Goal: Task Accomplishment & Management: Manage account settings

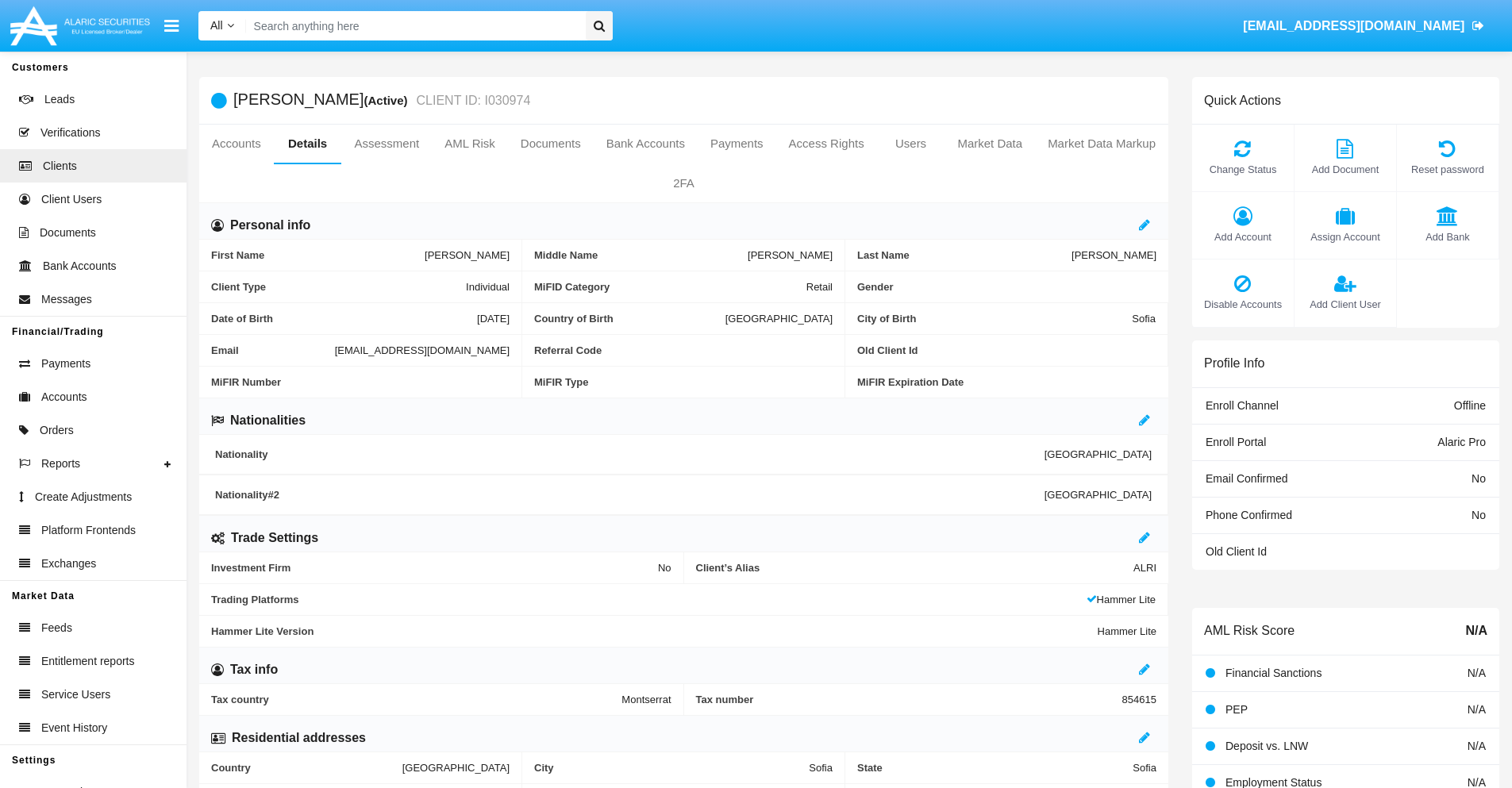
click at [1344, 304] on span "Add Client User" at bounding box center [1345, 304] width 86 height 15
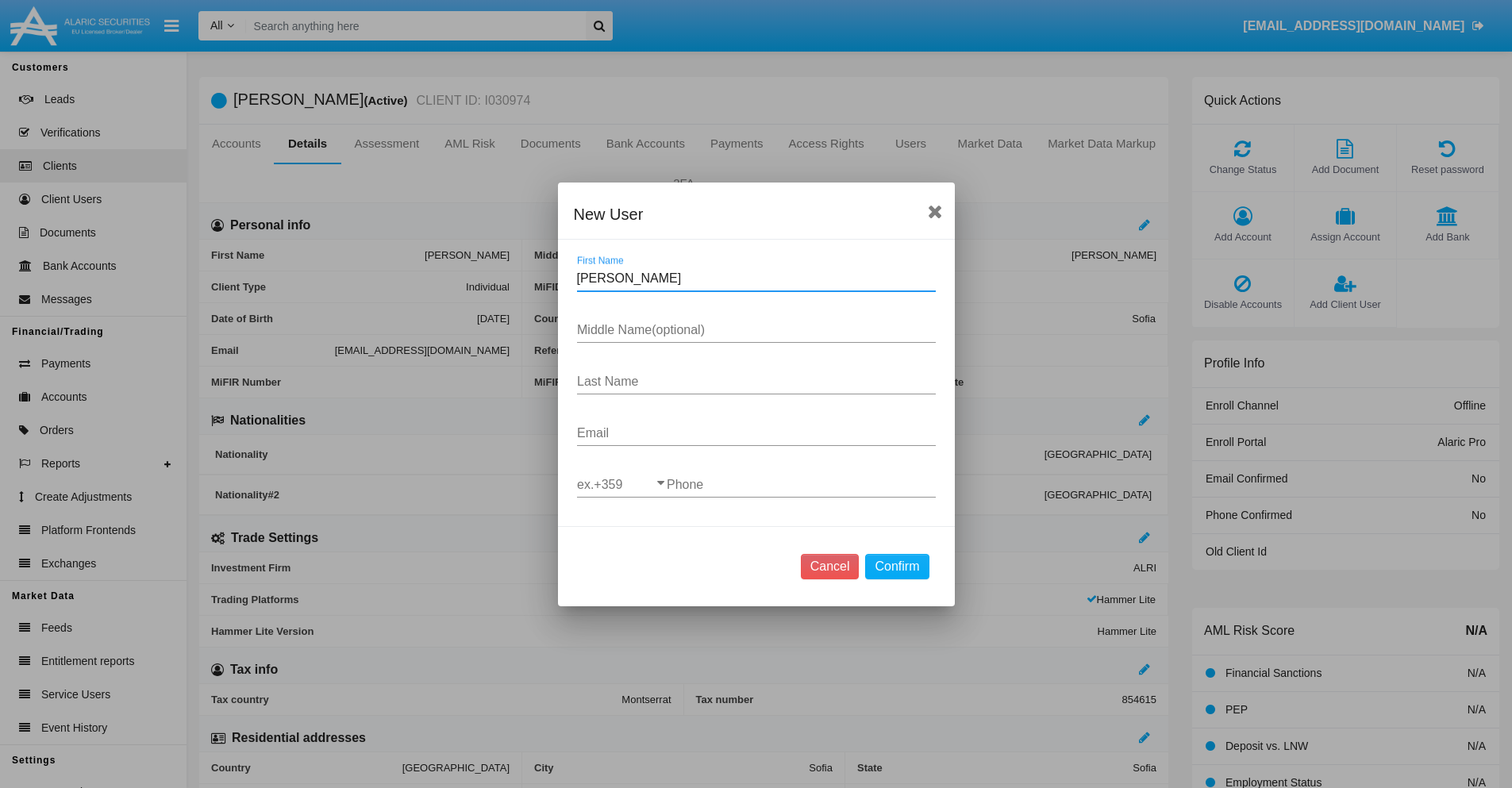
type input "[PERSON_NAME]"
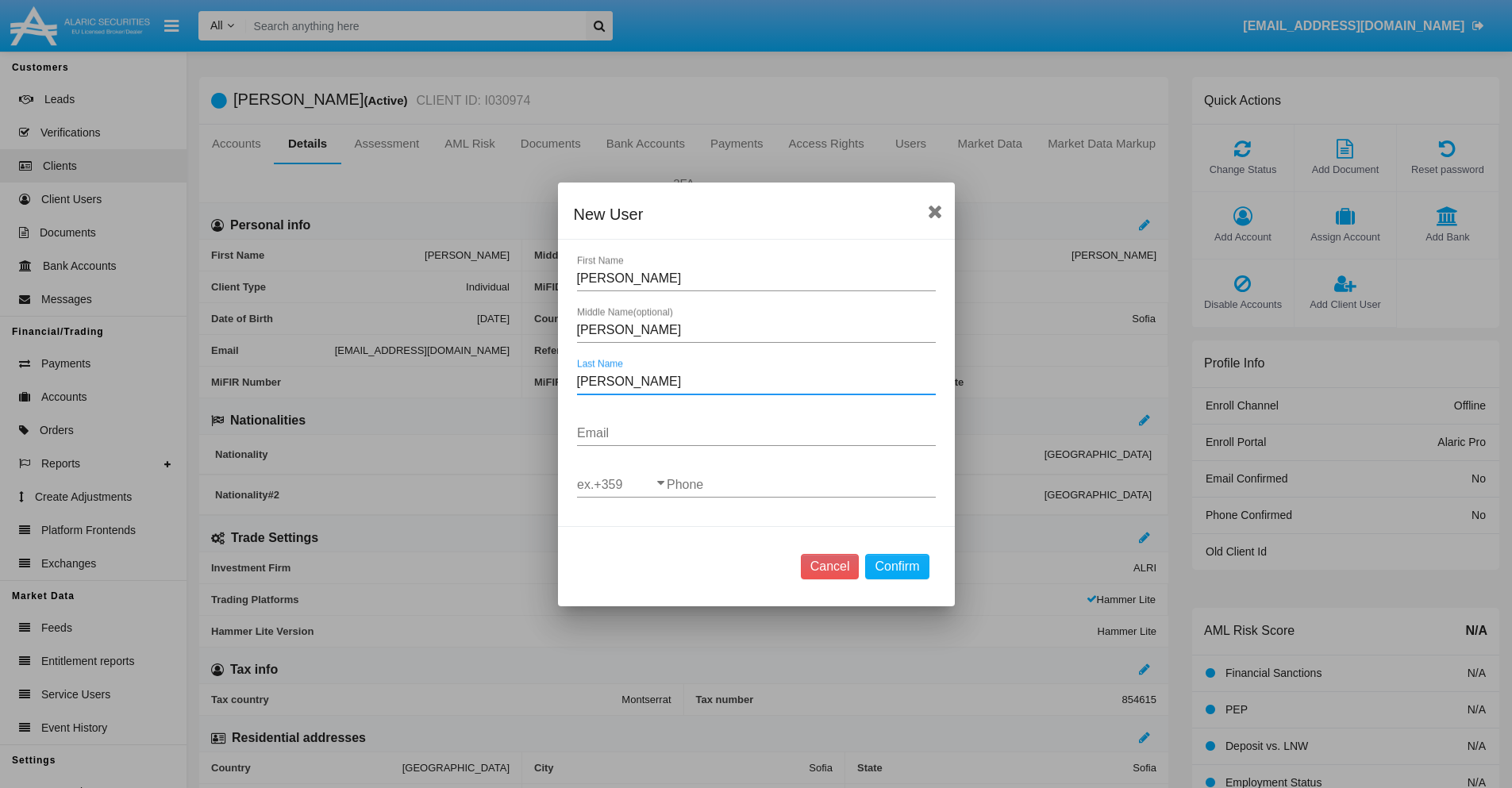
type input "[PERSON_NAME]"
type input "[EMAIL_ADDRESS][DOMAIN_NAME]"
click at [622, 484] on input "ex.+359" at bounding box center [622, 485] width 90 height 14
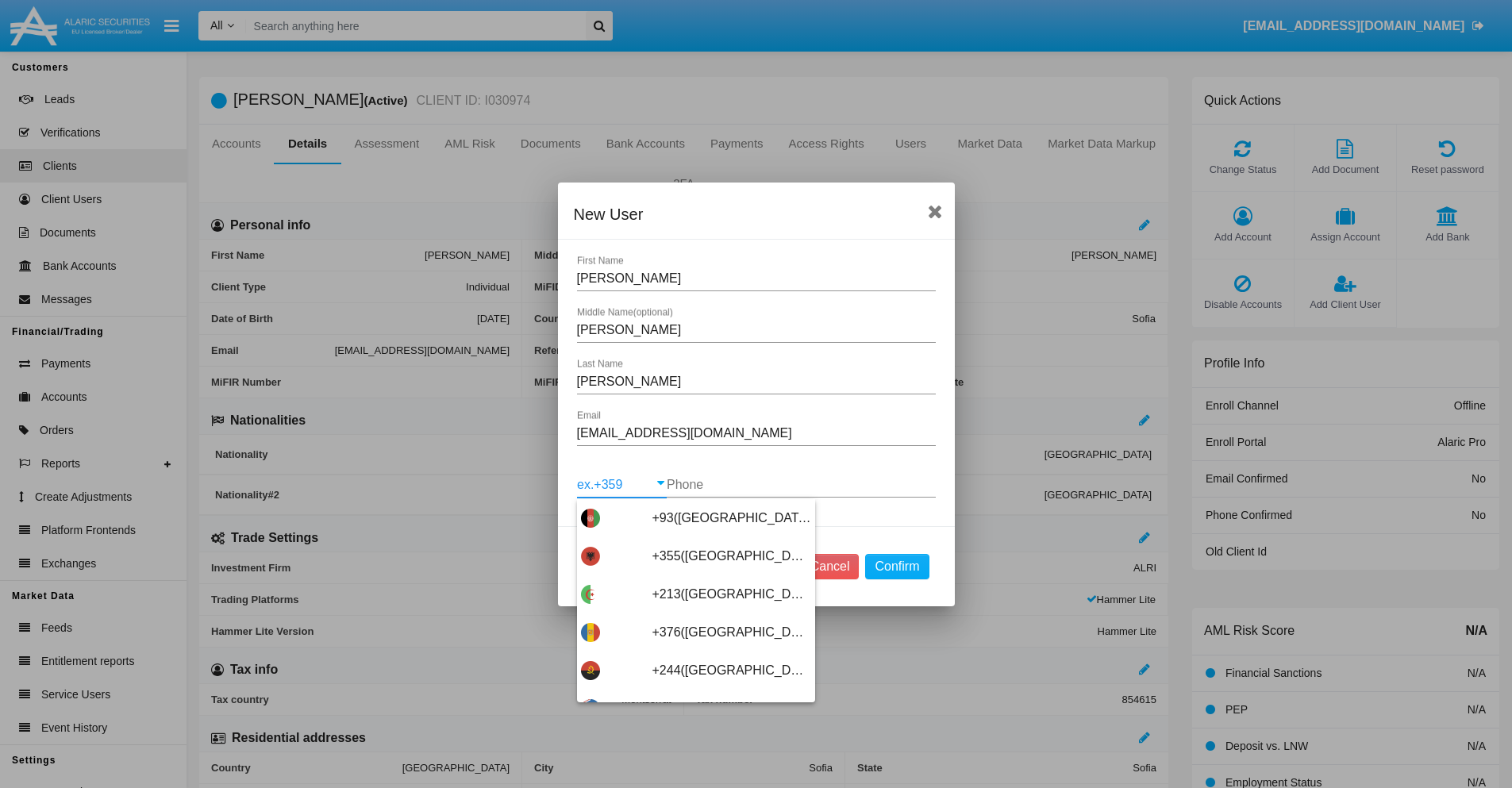
scroll to position [8444, 0]
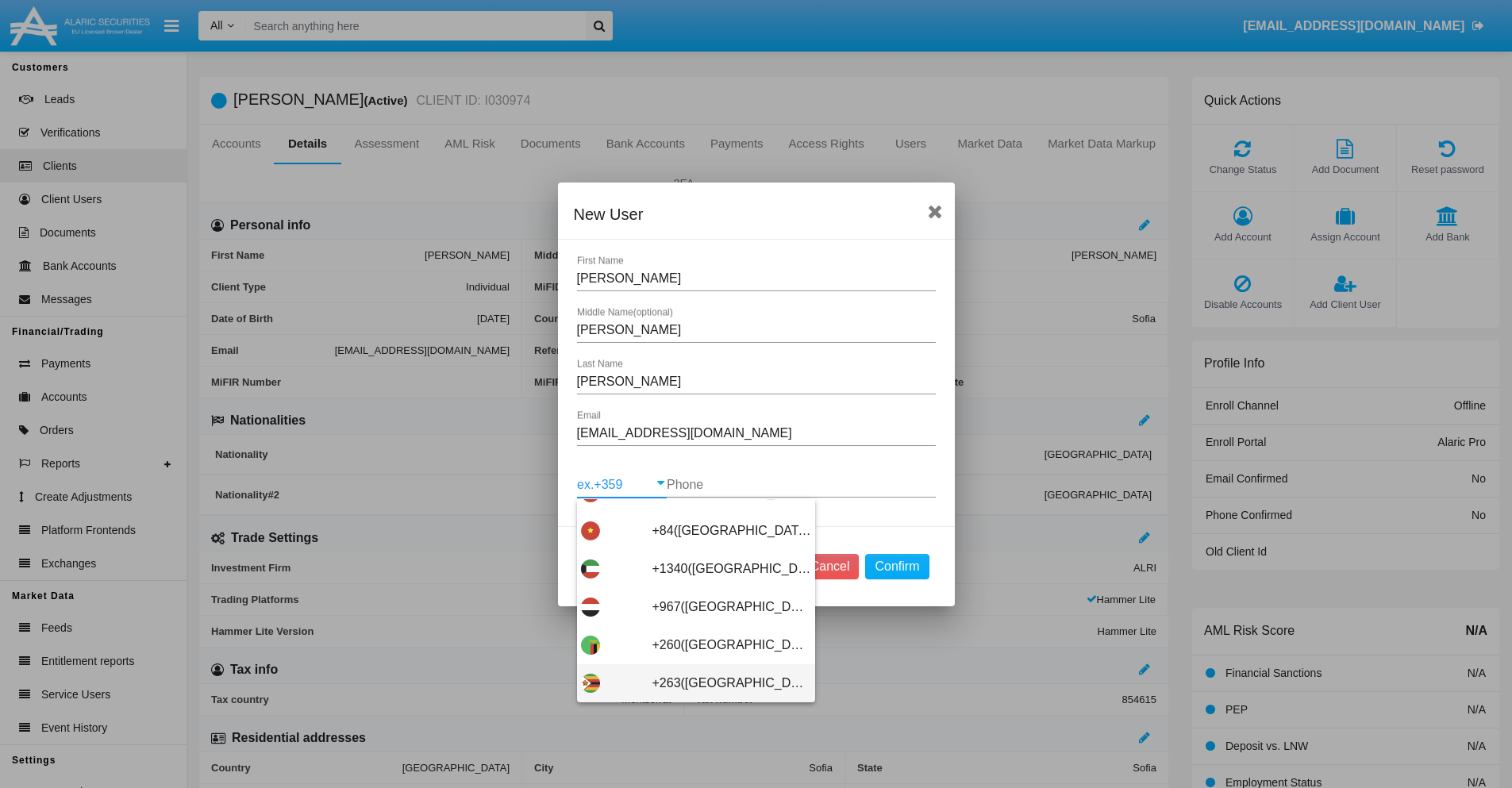
click at [690, 682] on span "+263([GEOGRAPHIC_DATA])" at bounding box center [731, 683] width 159 height 38
type input "+263([GEOGRAPHIC_DATA])"
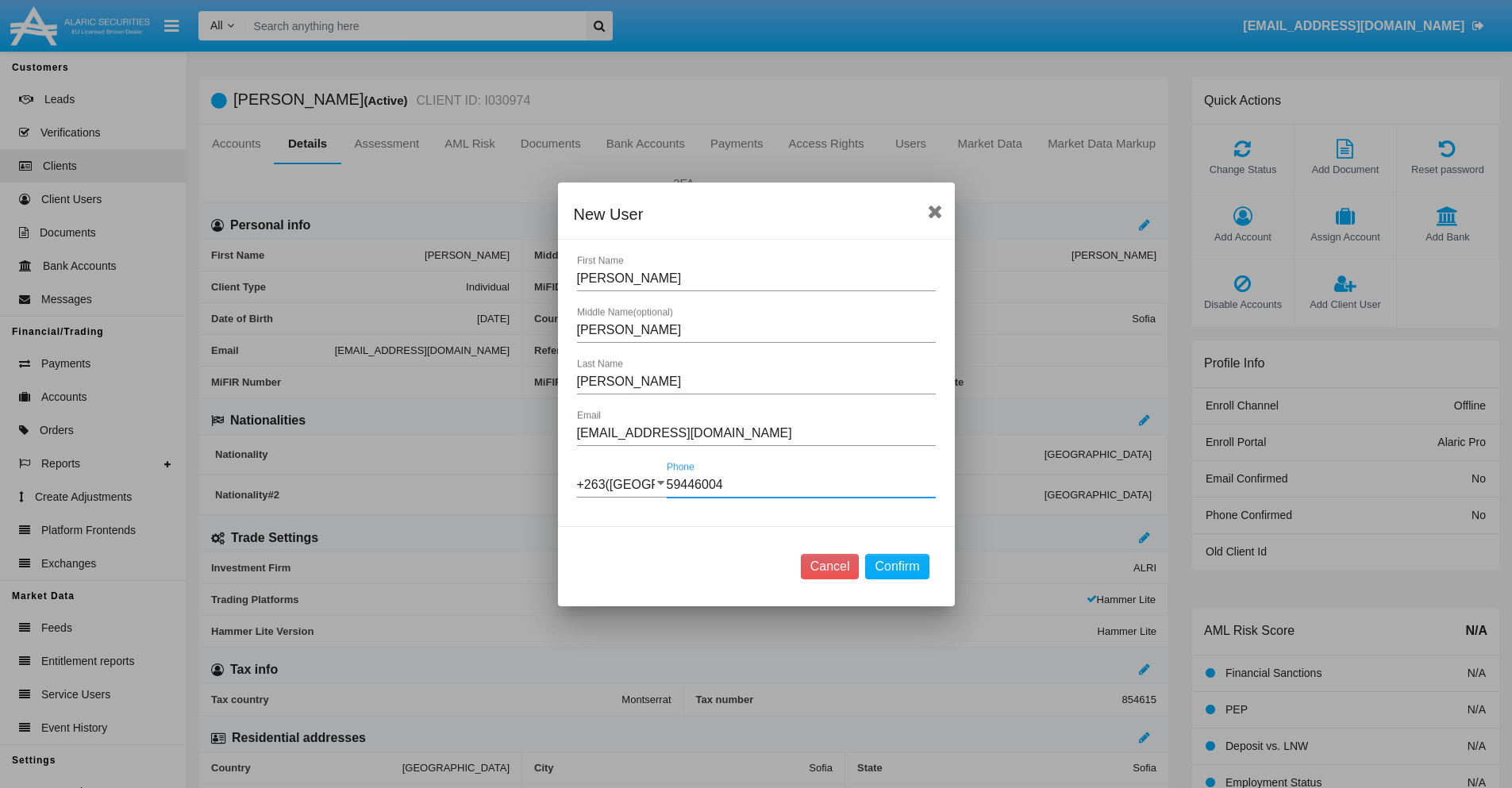
type input "594460044"
click at [897, 566] on button "Confirm" at bounding box center [897, 566] width 63 height 26
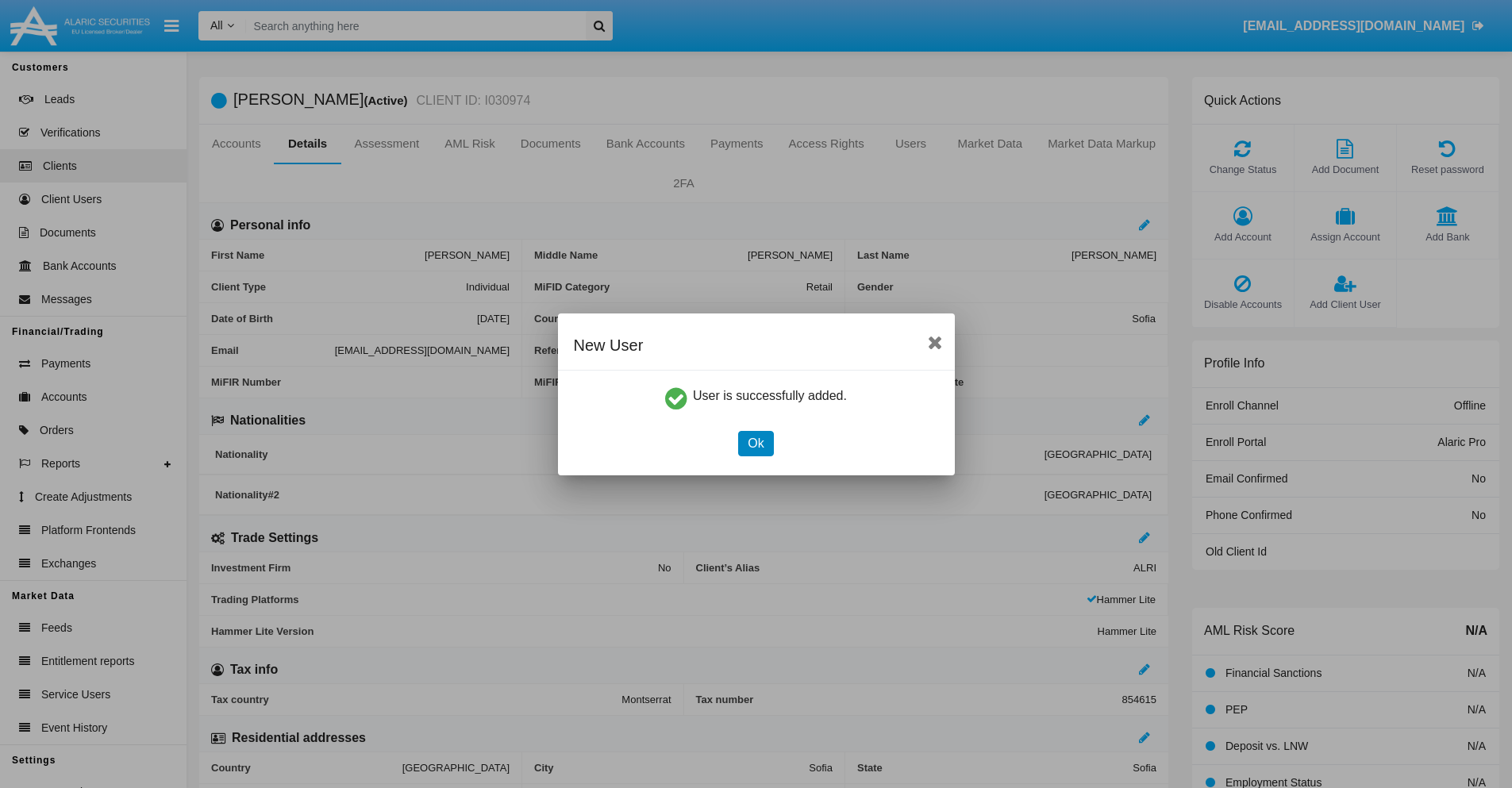
click at [756, 443] on button "Ok" at bounding box center [756, 443] width 35 height 26
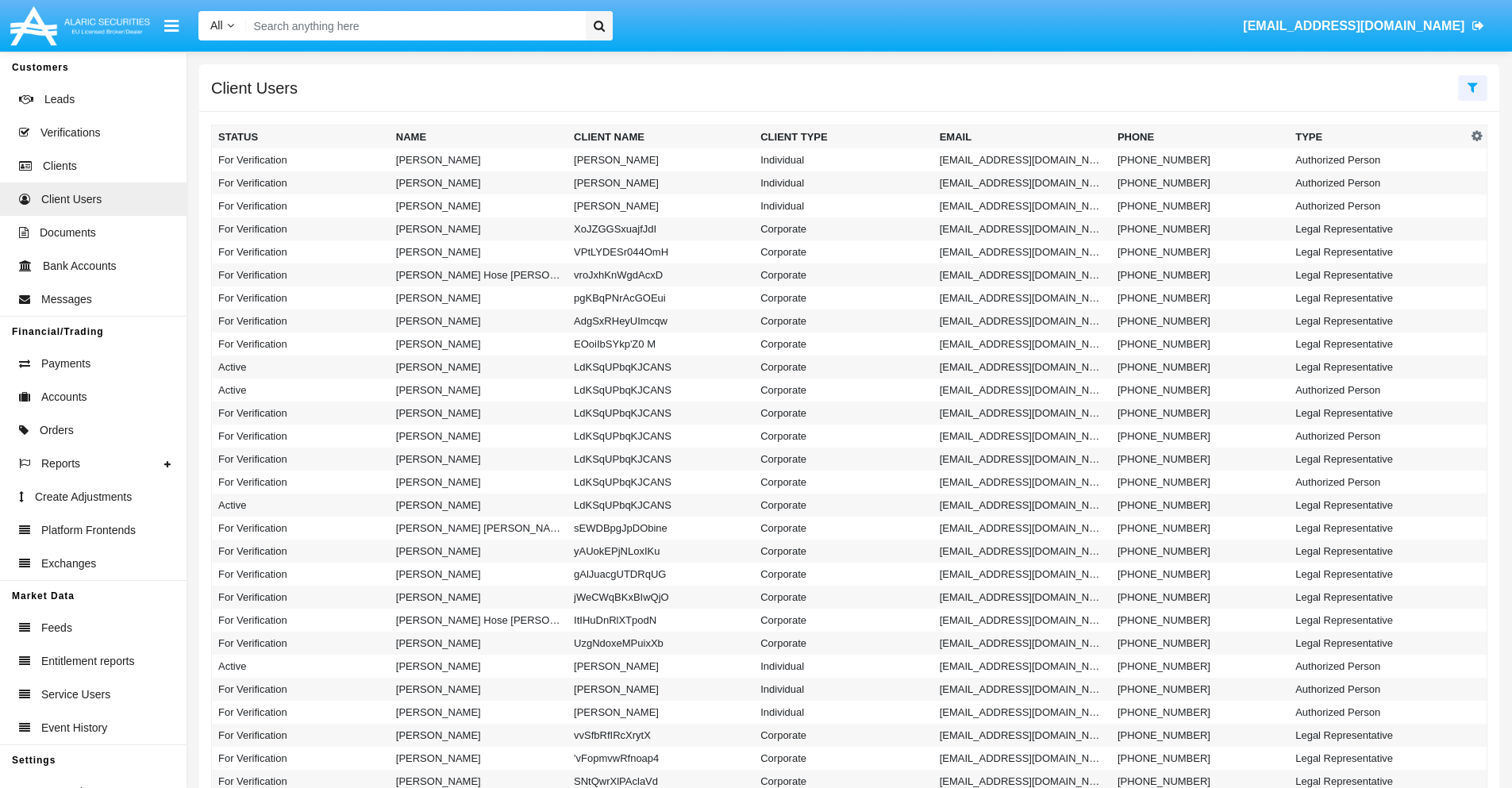
click at [1472, 86] on icon at bounding box center [1472, 86] width 10 height 12
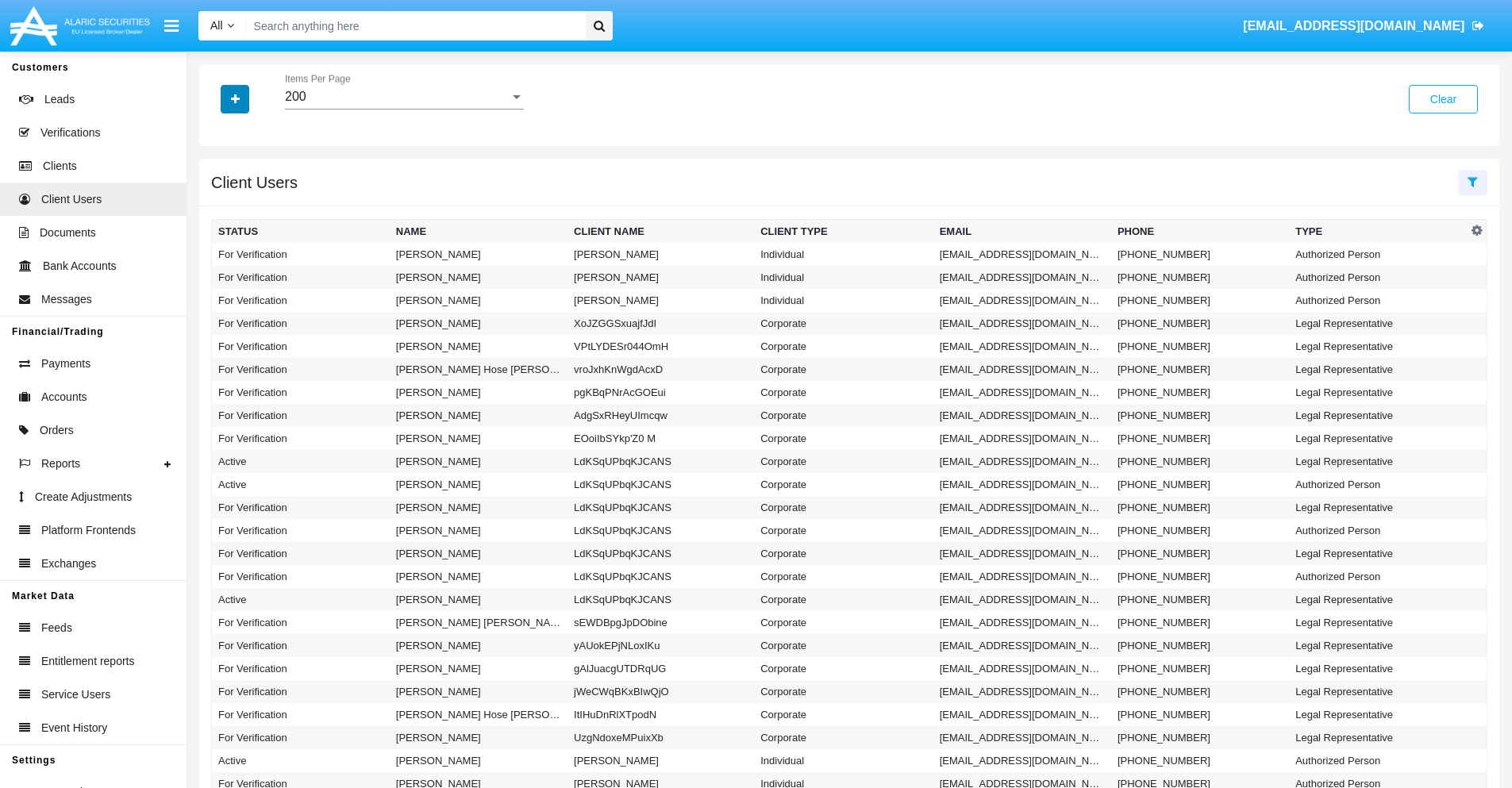
click at [235, 98] on icon "button" at bounding box center [235, 99] width 9 height 11
click at [247, 201] on span "Email" at bounding box center [247, 200] width 32 height 19
click at [219, 207] on input "Email" at bounding box center [218, 207] width 1 height 1
checkbox input "true"
click at [235, 98] on icon "button" at bounding box center [235, 99] width 9 height 11
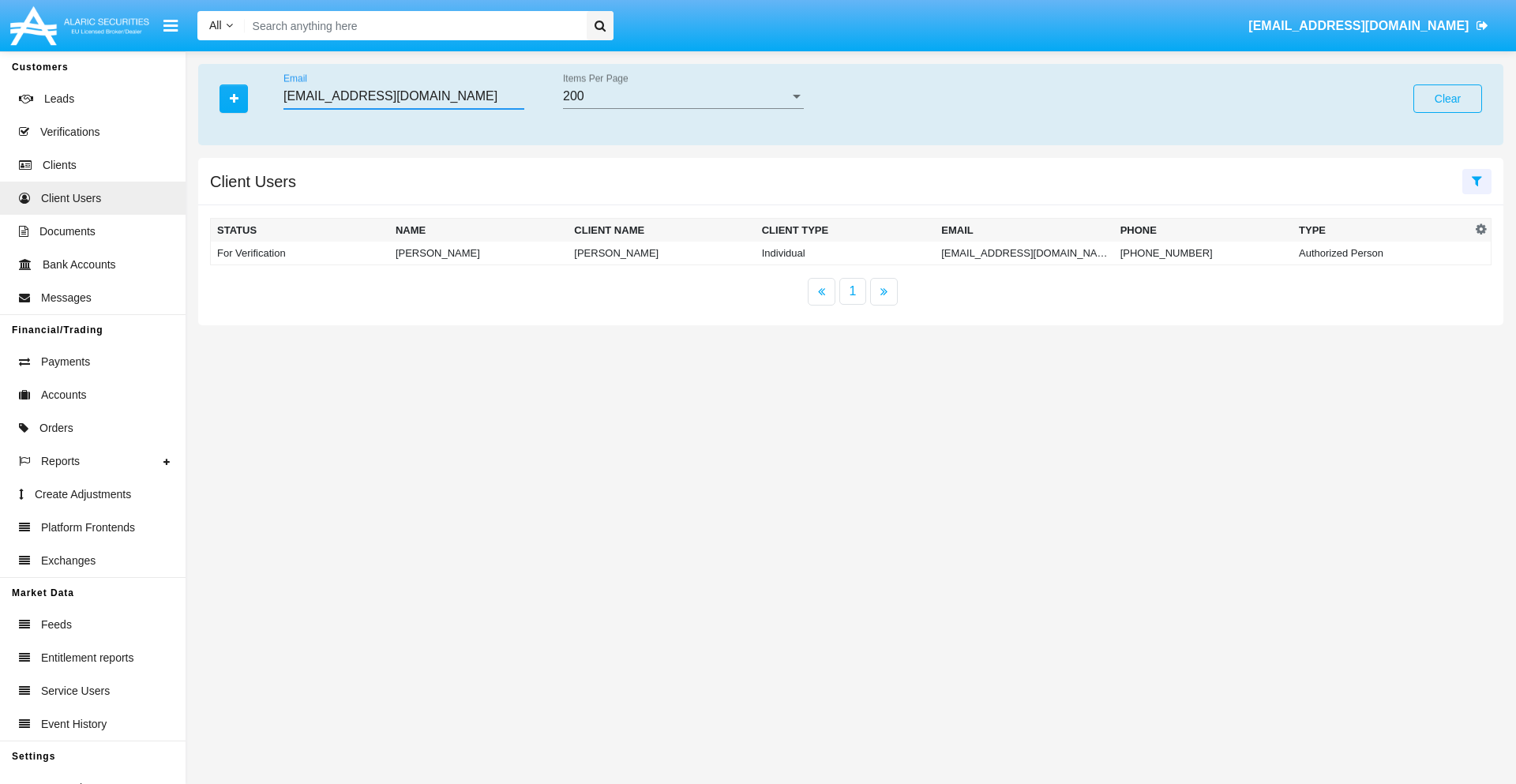
click at [404, 96] on input "3fkipvdbk@ggo07kx-hwl.org" at bounding box center [404, 96] width 241 height 14
type input "3fkipvdbk@ggo07kx-hwl.org"
click at [1024, 253] on td "3fkipvdbk@ggo07kx-hwl.org" at bounding box center [1024, 253] width 179 height 24
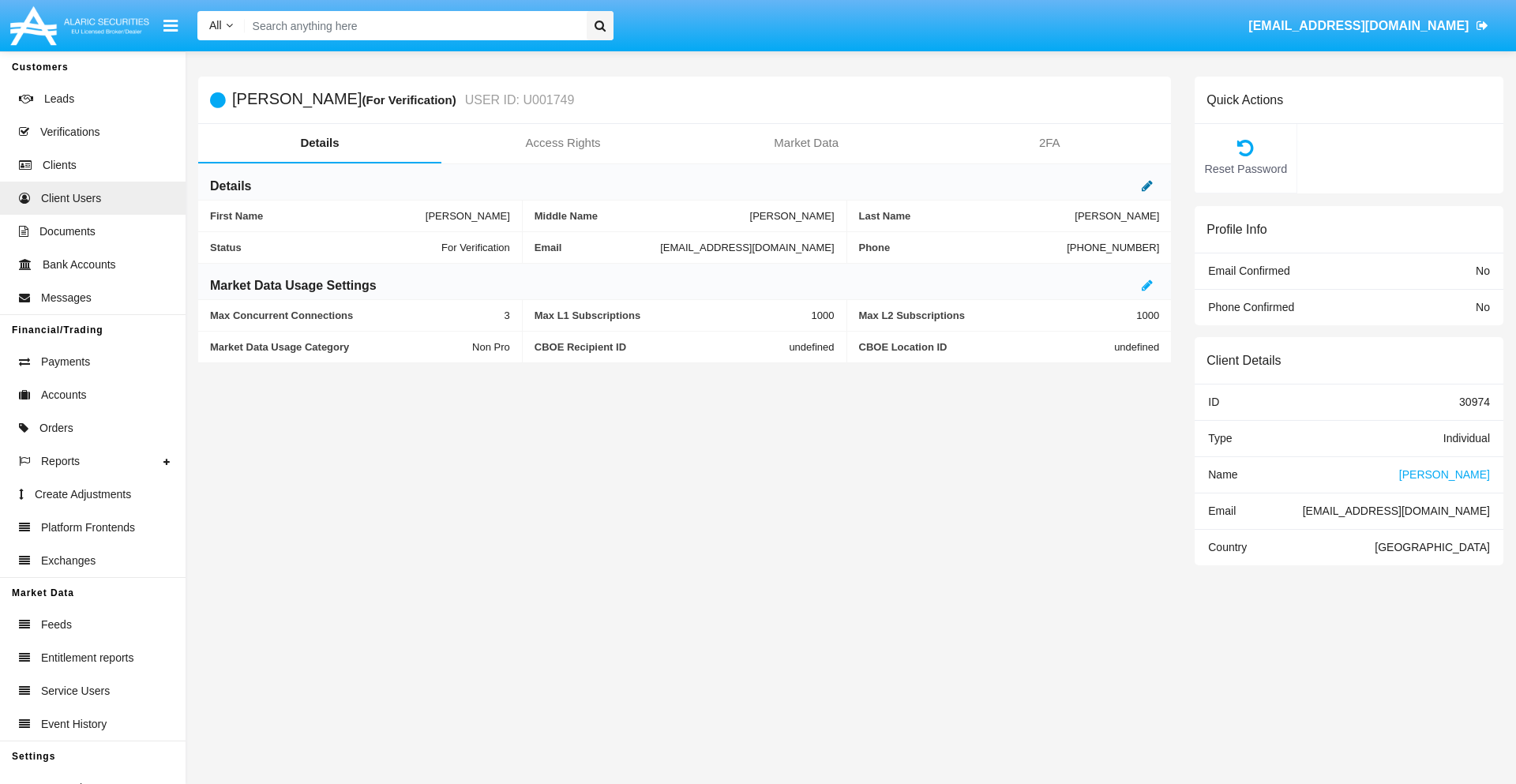
click at [1147, 185] on icon at bounding box center [1147, 185] width 11 height 12
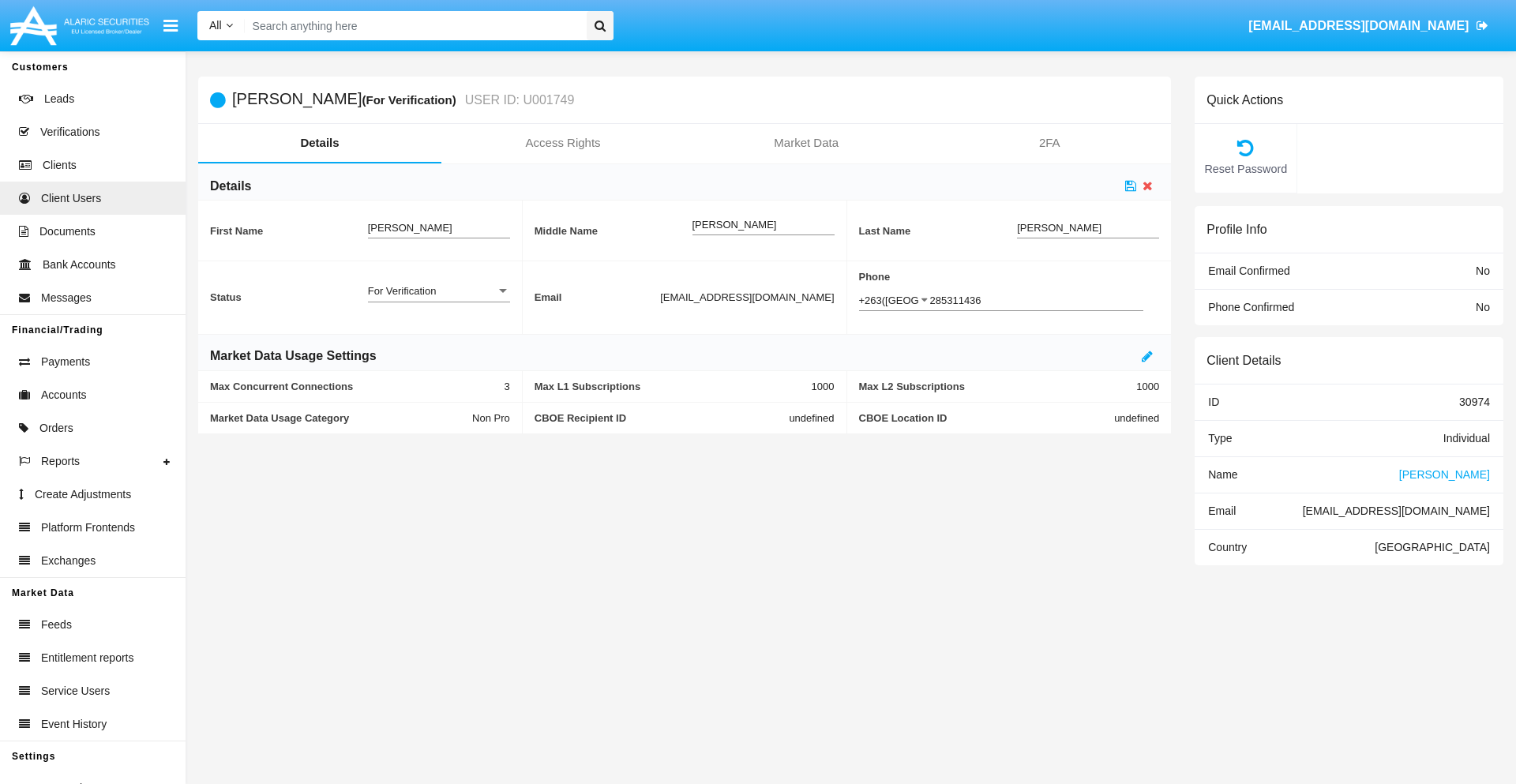
click at [438, 290] on div "For Verification" at bounding box center [432, 291] width 128 height 13
click at [438, 330] on span "Verified" at bounding box center [439, 330] width 142 height 31
click at [1131, 185] on icon at bounding box center [1131, 185] width 11 height 12
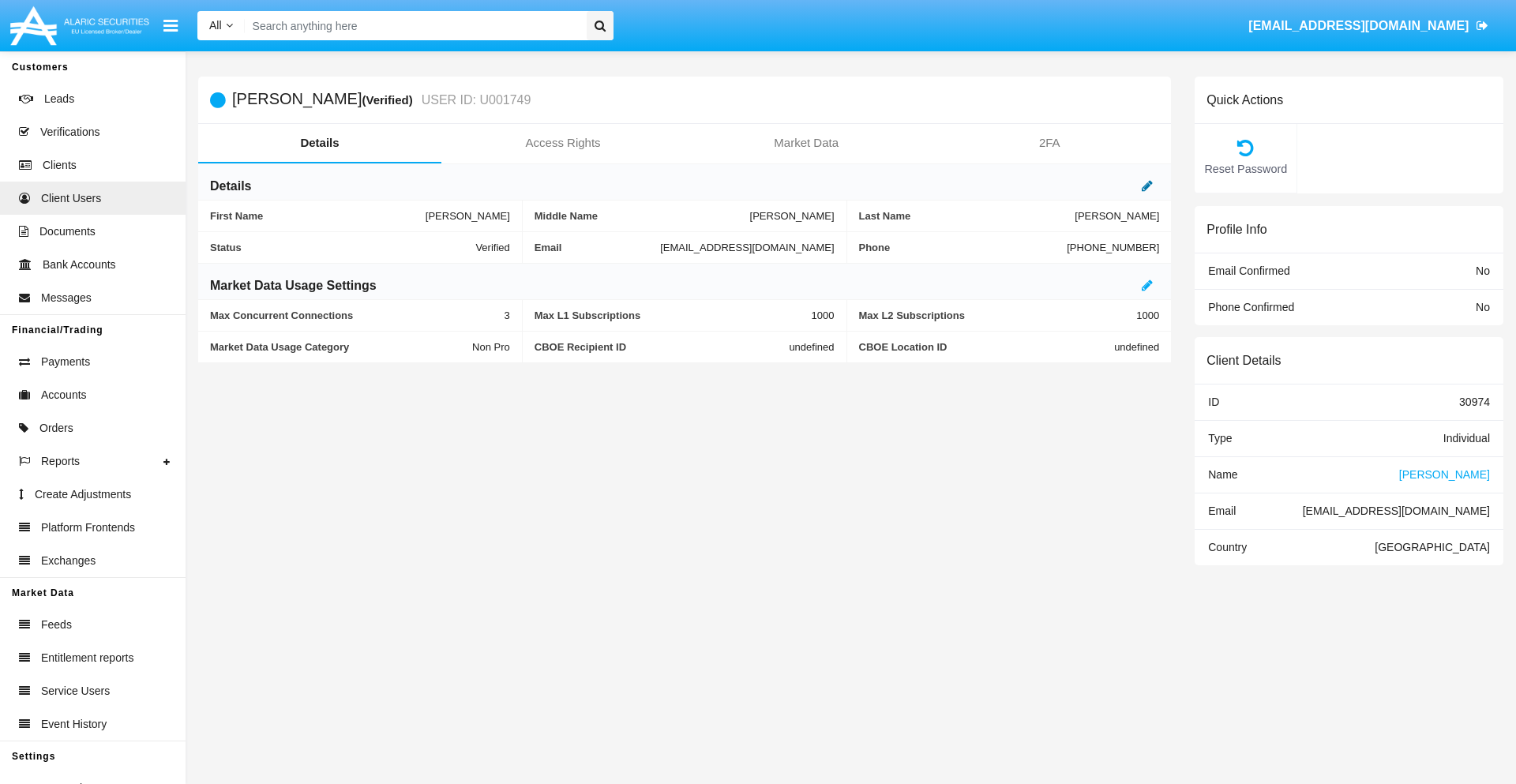
click at [1147, 185] on icon at bounding box center [1147, 185] width 11 height 12
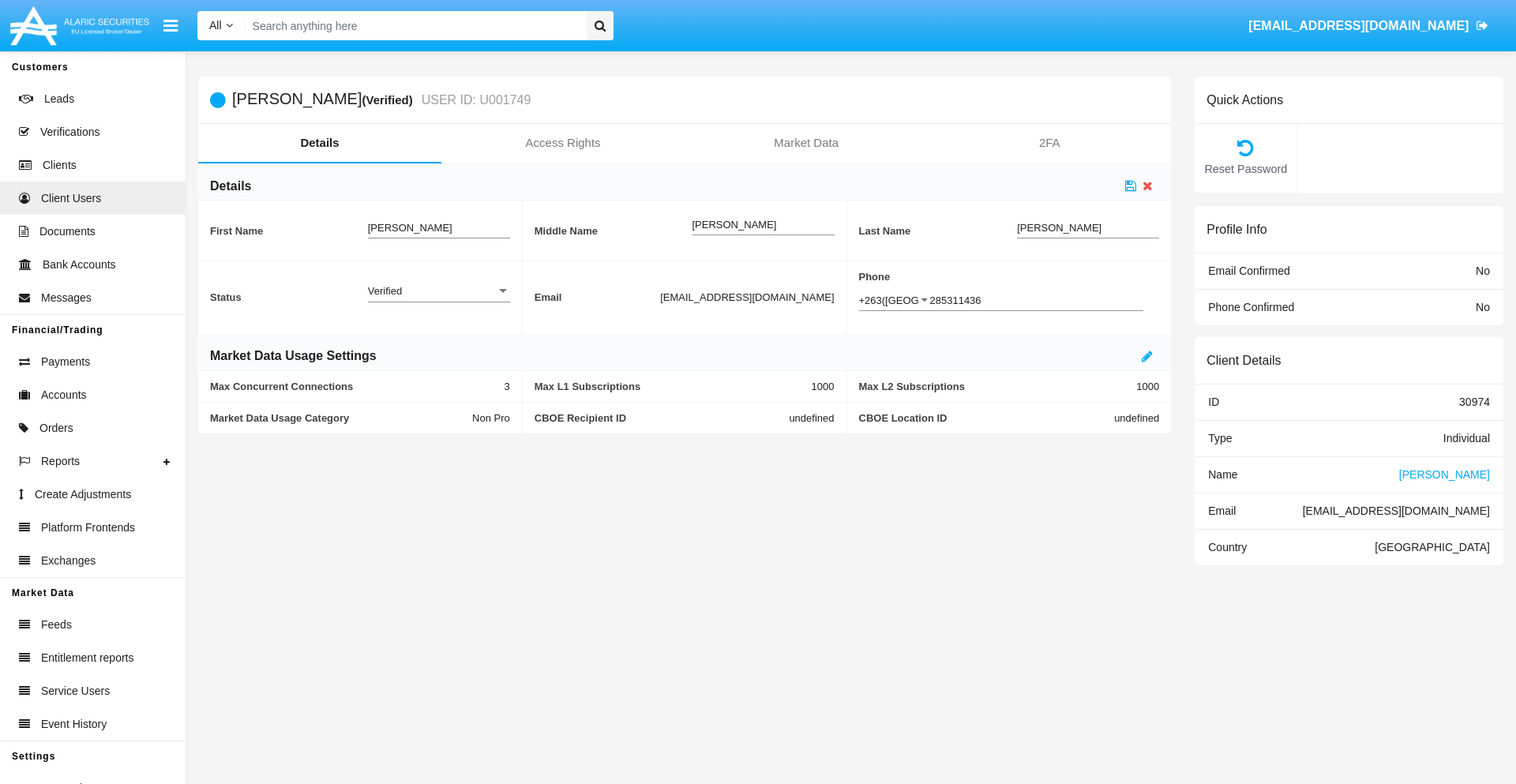
click at [438, 290] on div "Verified" at bounding box center [432, 291] width 128 height 13
click at [438, 299] on span "Active" at bounding box center [439, 299] width 142 height 31
click at [1131, 185] on icon at bounding box center [1131, 185] width 11 height 12
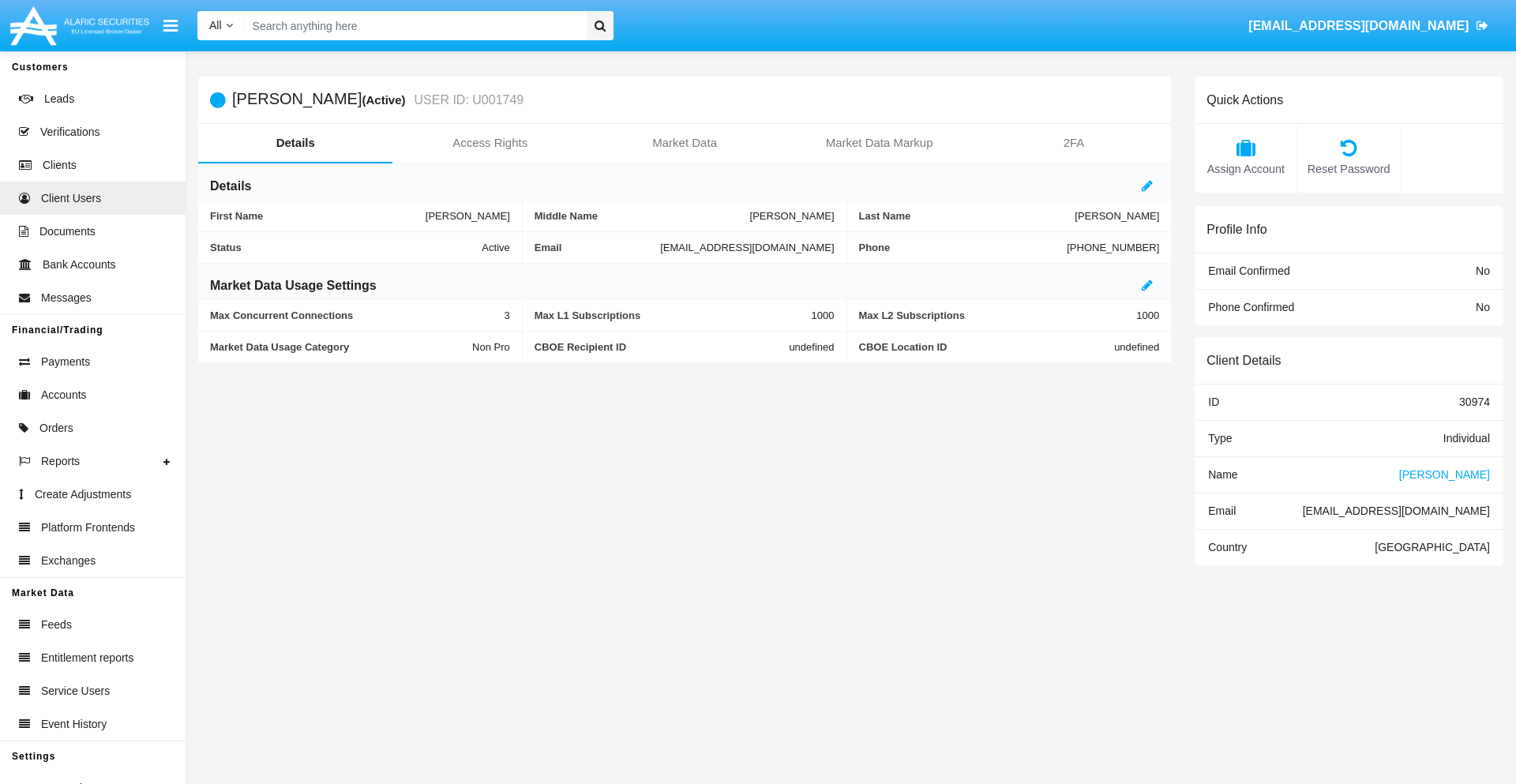
click at [1222, 474] on span "Name" at bounding box center [1222, 474] width 29 height 12
